Goal: Task Accomplishment & Management: Use online tool/utility

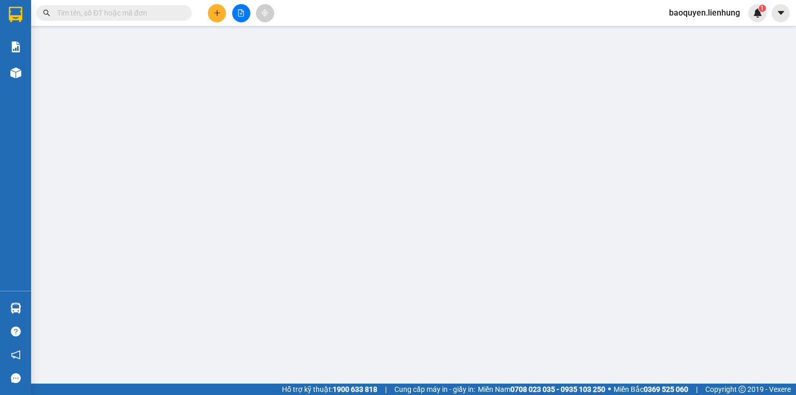
click at [238, 13] on icon "file-add" at bounding box center [240, 12] width 7 height 7
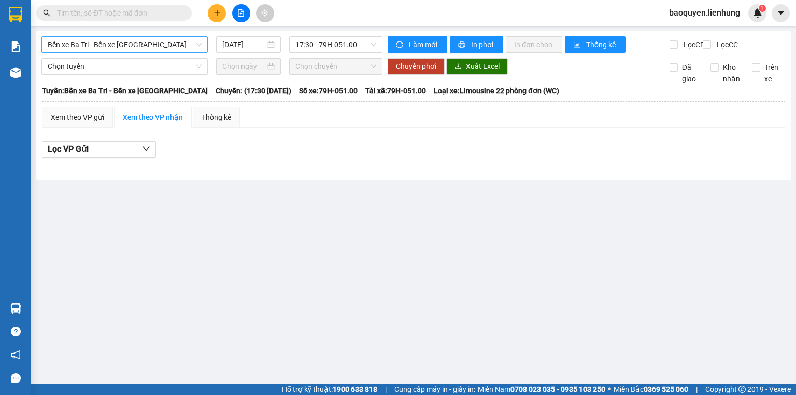
click at [176, 51] on span "Bến xe Ba Tri - Bến xe [GEOGRAPHIC_DATA]" at bounding box center [125, 45] width 154 height 16
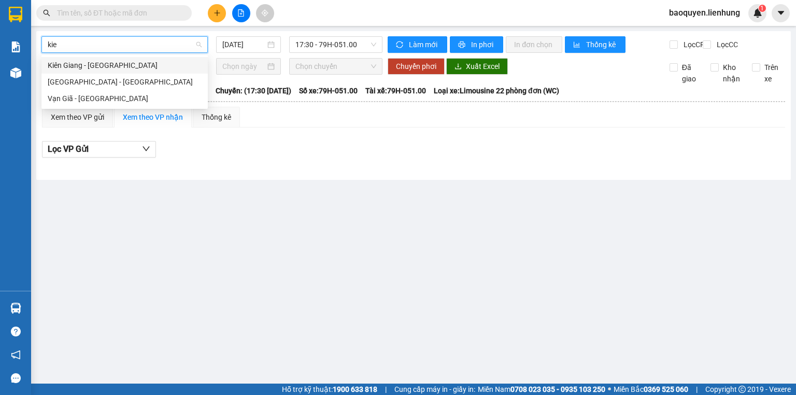
type input "kien"
click at [176, 83] on div "Nha Trang - Kiên Giang" at bounding box center [125, 81] width 154 height 11
type input "[DATE]"
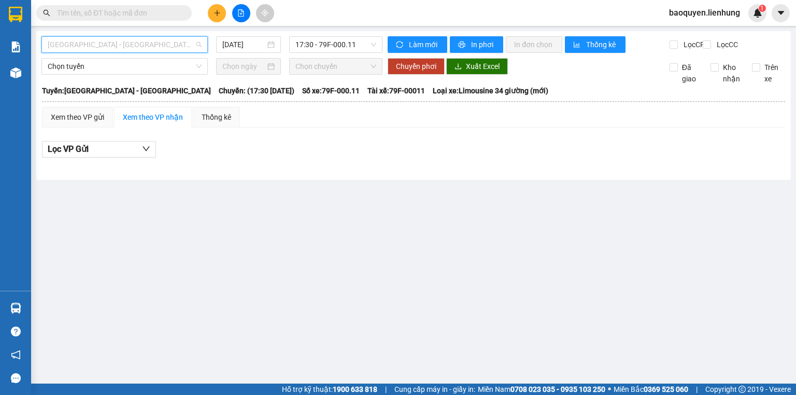
scroll to position [411, 0]
click at [153, 50] on span "Nha Trang - Kiên Giang" at bounding box center [125, 45] width 154 height 16
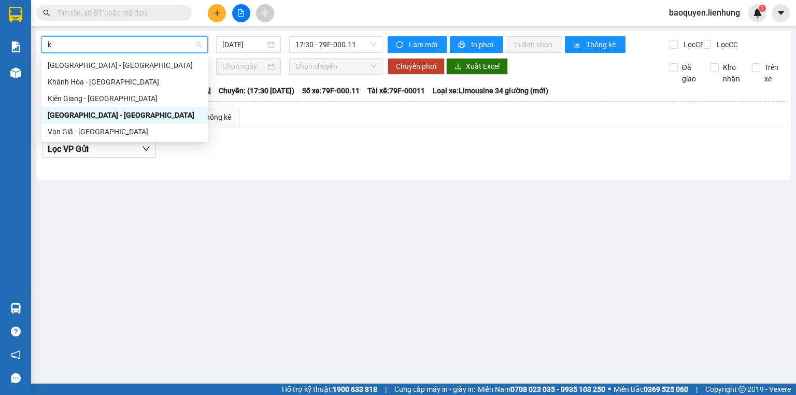
scroll to position [0, 0]
type input "kie"
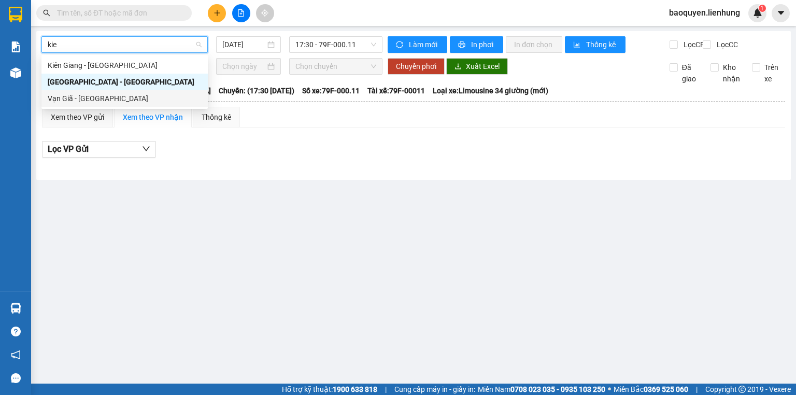
click at [148, 97] on div "Vạn Giã - Kiên Giang" at bounding box center [125, 98] width 154 height 11
type input "[DATE]"
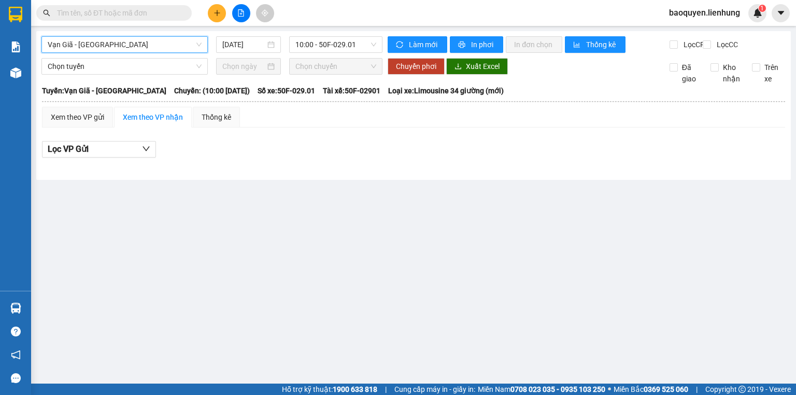
click at [175, 48] on span "Vạn Giã - Kiên Giang" at bounding box center [125, 45] width 154 height 16
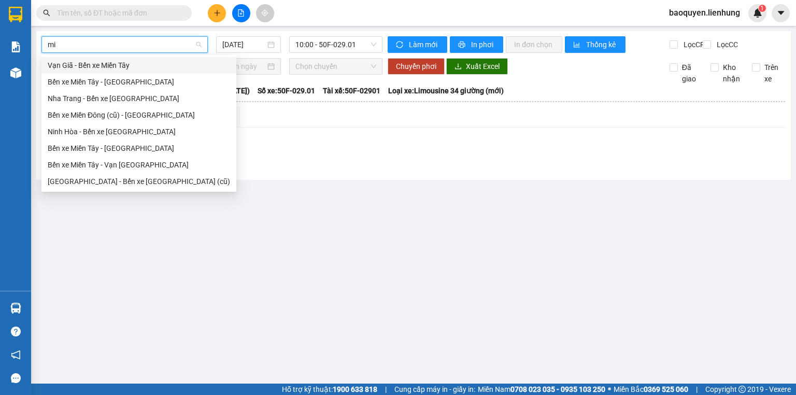
type input "miê"
drag, startPoint x: 153, startPoint y: 83, endPoint x: 153, endPoint y: 97, distance: 14.5
click at [153, 97] on div "Vạn Giã - Bến xe Miền Tây Bến xe Miền Tây - Nha Trang Nha Trang - Bến xe Miền T…" at bounding box center [138, 123] width 195 height 133
click at [153, 97] on div "Nha Trang - Bến xe [GEOGRAPHIC_DATA]" at bounding box center [139, 98] width 182 height 11
type input "[DATE]"
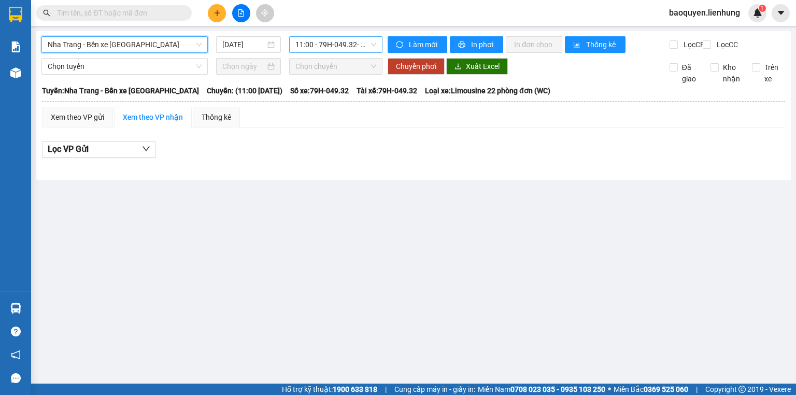
click at [332, 40] on span "11:00 - 79H-049.32 - (Đã hủy)" at bounding box center [335, 45] width 81 height 16
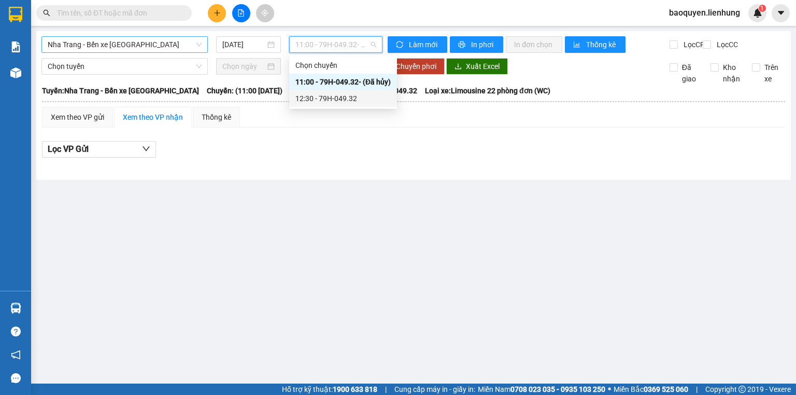
click at [342, 101] on div "12:30 - 79H-049.32" at bounding box center [342, 98] width 95 height 11
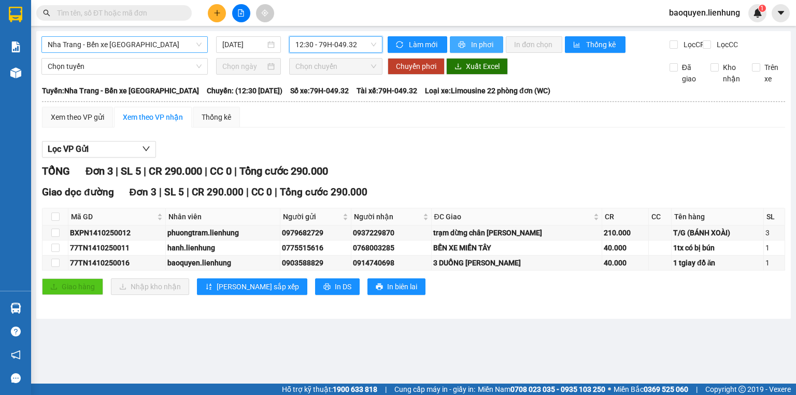
click at [478, 47] on span "In phơi" at bounding box center [483, 44] width 24 height 11
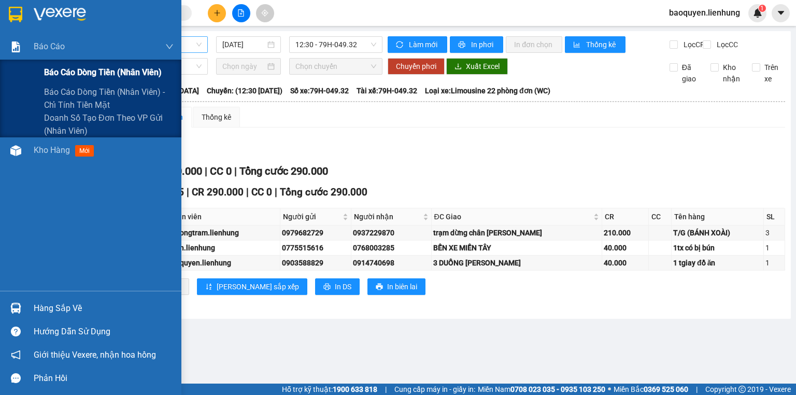
click at [32, 82] on div "Báo cáo dòng tiền (nhân viên)" at bounding box center [90, 73] width 181 height 26
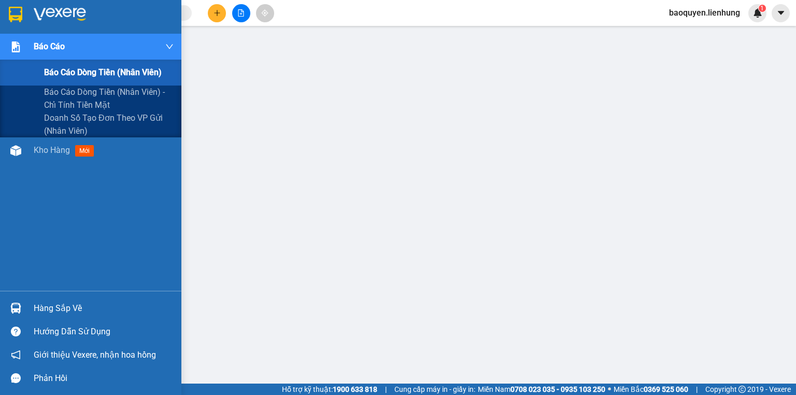
click at [66, 77] on span "Báo cáo dòng tiền (nhân viên)" at bounding box center [103, 72] width 118 height 13
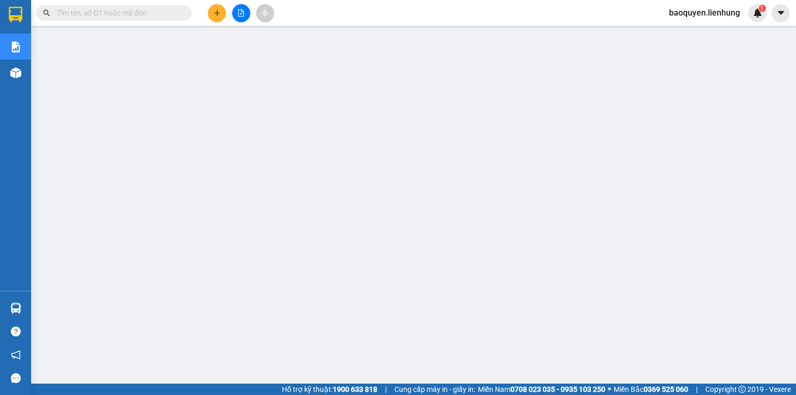
click at [162, 10] on input "text" at bounding box center [118, 12] width 122 height 11
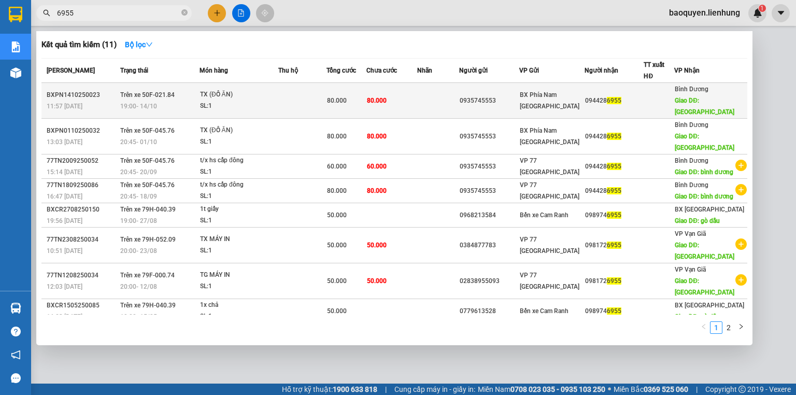
type input "6955"
click at [251, 101] on div "SL: 1" at bounding box center [239, 106] width 78 height 11
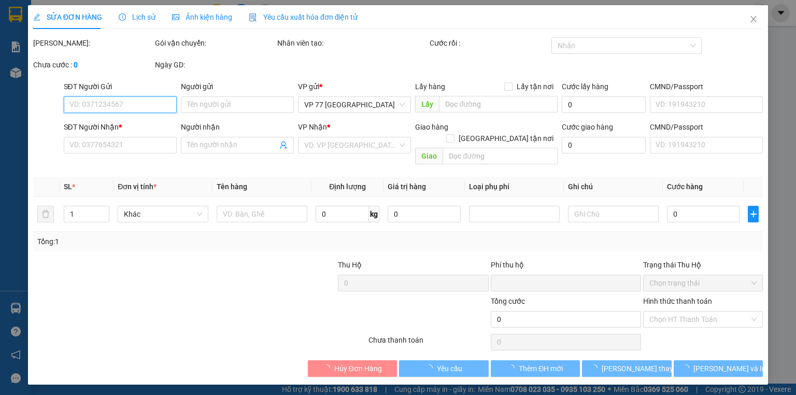
type input "0935745553"
type input "0944286955"
type input "BẾN XE BÌNH DƯƠNG"
type input "0"
type input "80.000"
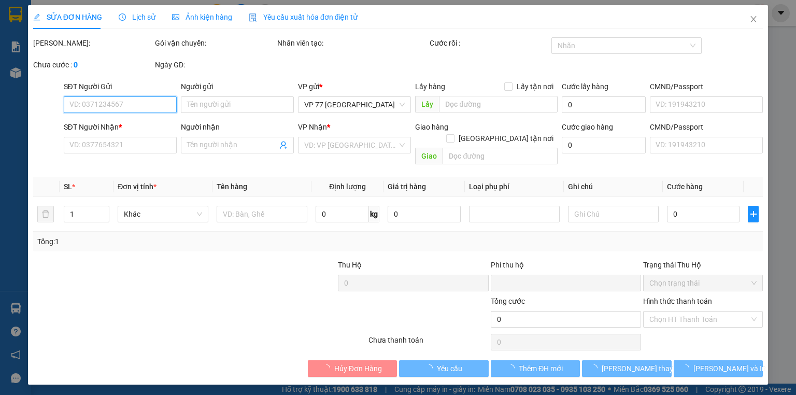
type input "80.000"
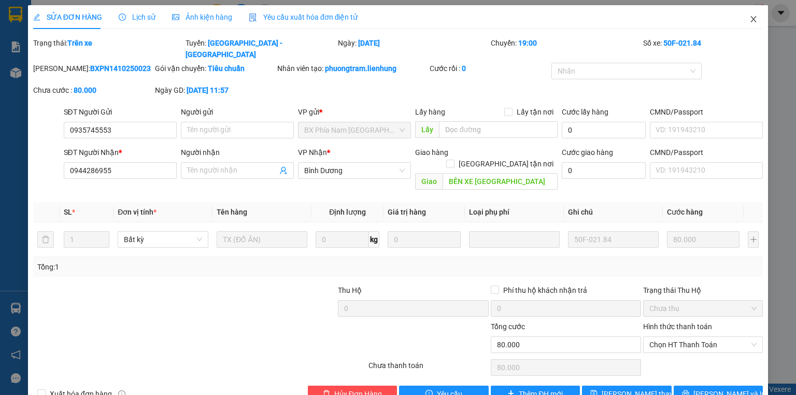
drag, startPoint x: 744, startPoint y: 20, endPoint x: 728, endPoint y: 25, distance: 17.2
click at [749, 21] on icon "close" at bounding box center [753, 19] width 8 height 8
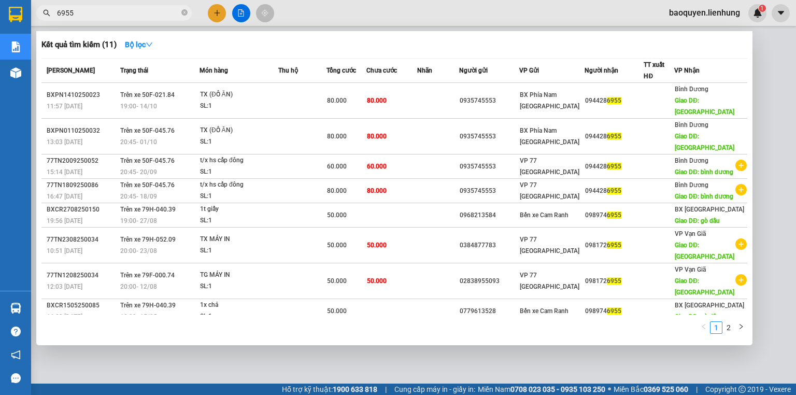
click at [141, 19] on span "6955" at bounding box center [113, 13] width 155 height 16
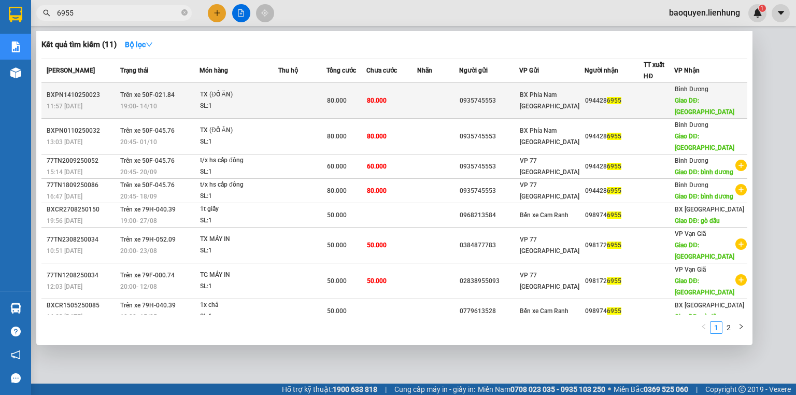
click at [278, 102] on div "SL: 1" at bounding box center [239, 106] width 78 height 11
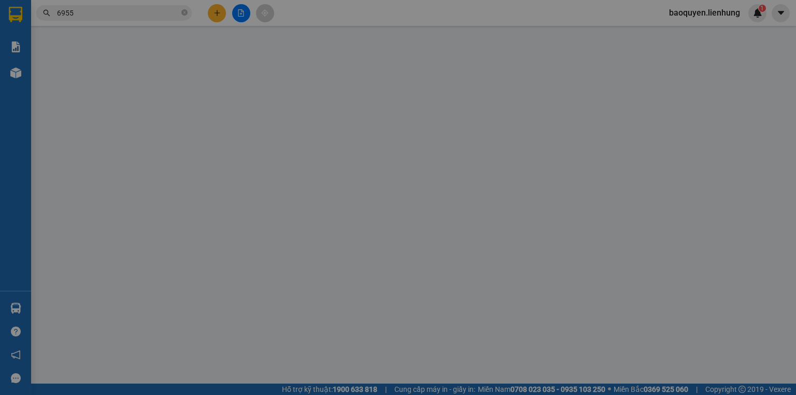
type input "0935745553"
type input "0944286955"
type input "BẾN XE BÌNH DƯƠNG"
type input "0"
type input "80.000"
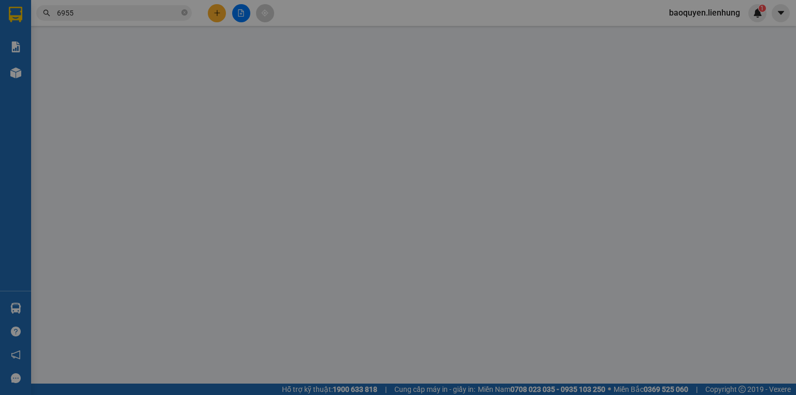
type input "80.000"
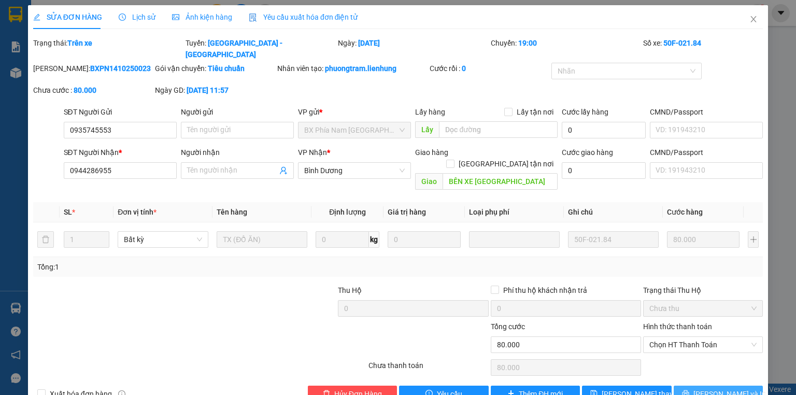
click at [706, 388] on span "Lưu và In" at bounding box center [730, 393] width 73 height 11
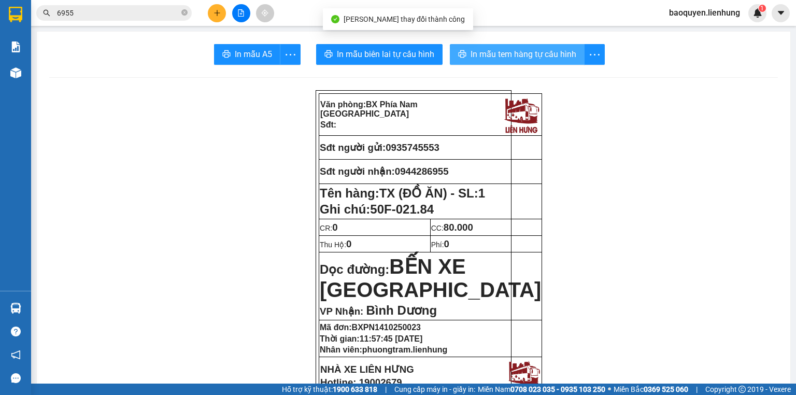
click at [502, 56] on span "In mẫu tem hàng tự cấu hình" at bounding box center [524, 54] width 106 height 13
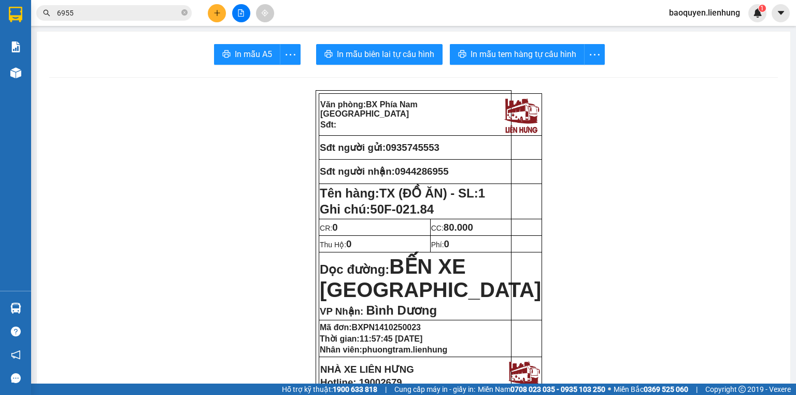
click at [389, 59] on span "In mẫu biên lai tự cấu hình" at bounding box center [385, 54] width 97 height 13
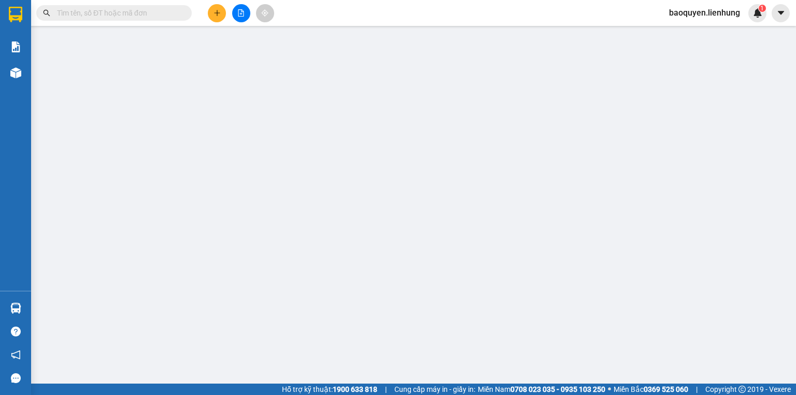
click at [246, 12] on button at bounding box center [241, 13] width 18 height 18
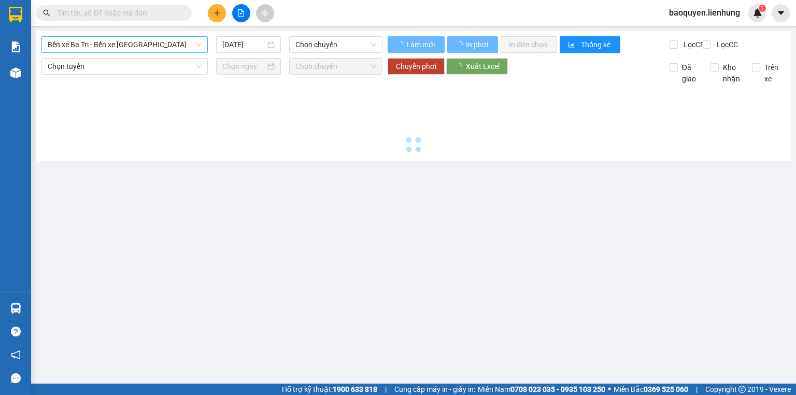
click at [129, 39] on span "Bến xe Ba Tri - Bến xe [GEOGRAPHIC_DATA]" at bounding box center [125, 45] width 154 height 16
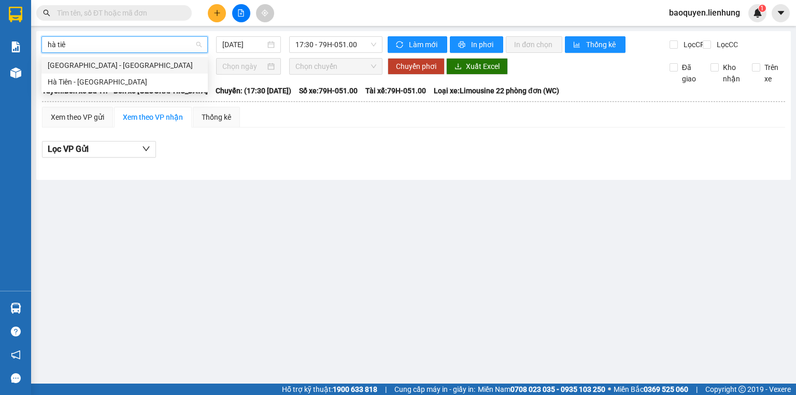
type input "[GEOGRAPHIC_DATA]"
click at [124, 63] on div "[GEOGRAPHIC_DATA] - [GEOGRAPHIC_DATA]" at bounding box center [125, 65] width 154 height 11
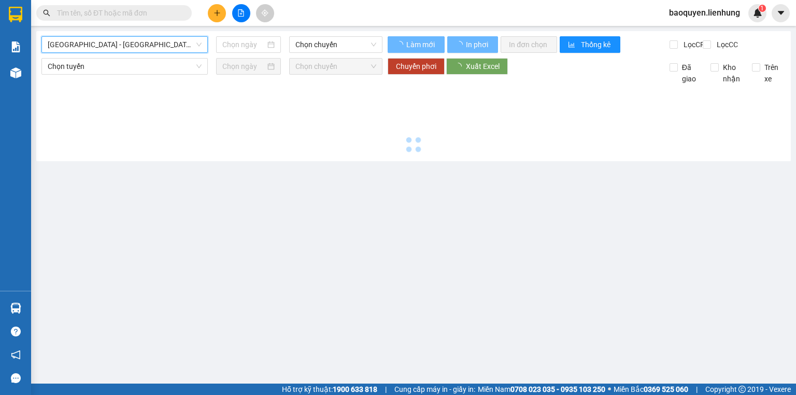
type input "[DATE]"
